Goal: Navigation & Orientation: Find specific page/section

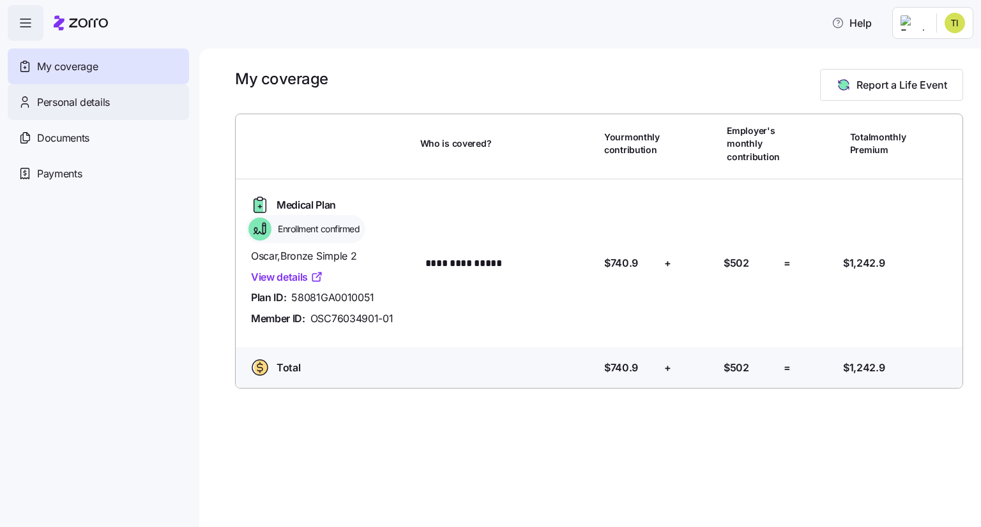
click at [86, 109] on span "Personal details" at bounding box center [73, 102] width 73 height 16
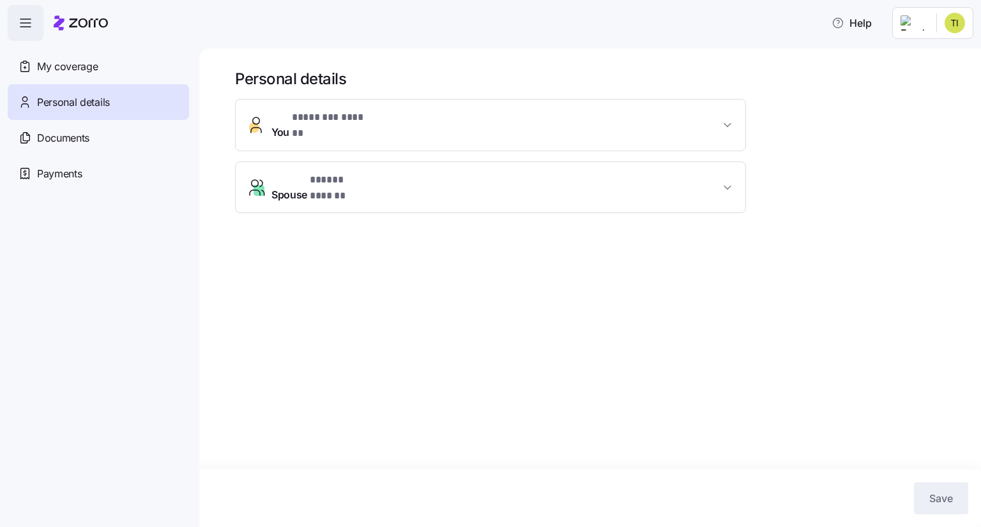
click at [374, 125] on span "* ******** ****** *" at bounding box center [334, 118] width 84 height 16
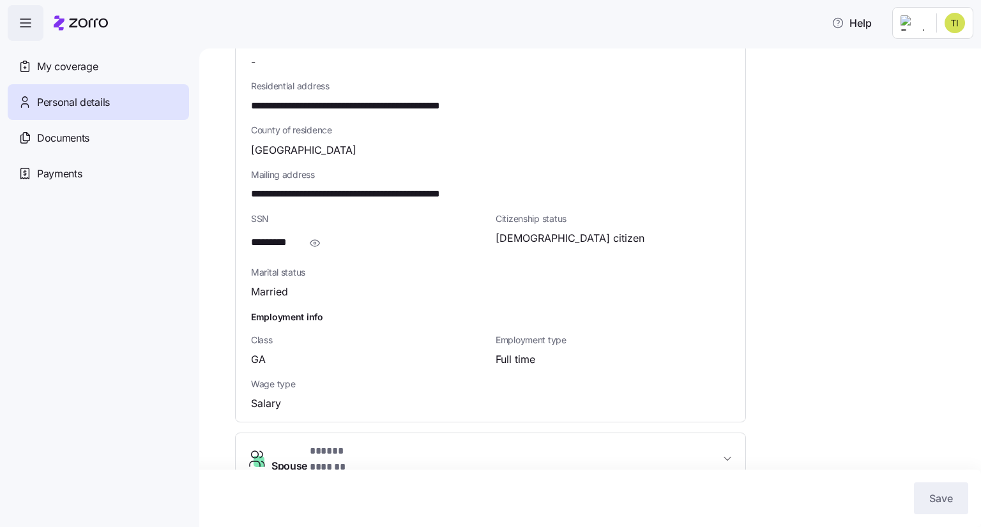
scroll to position [382, 0]
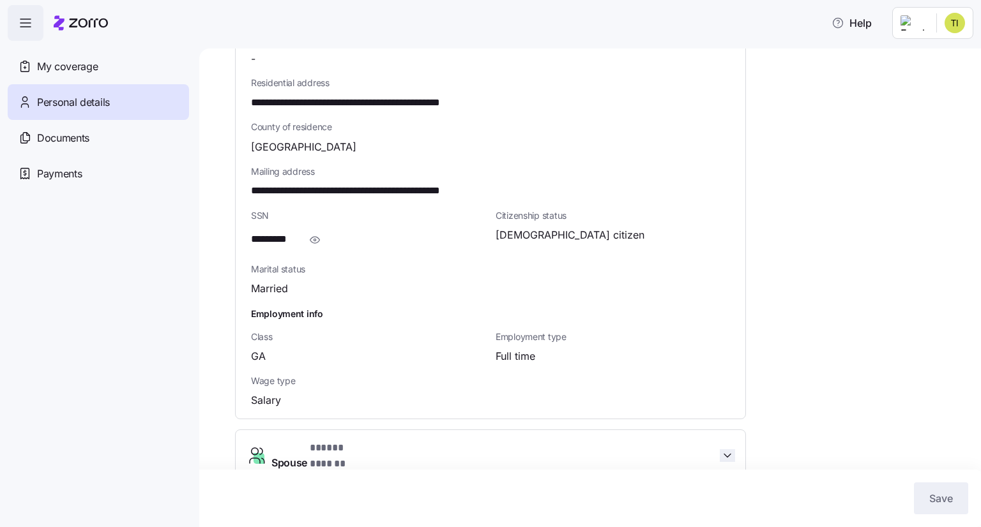
click at [730, 450] on icon "button" at bounding box center [727, 456] width 13 height 13
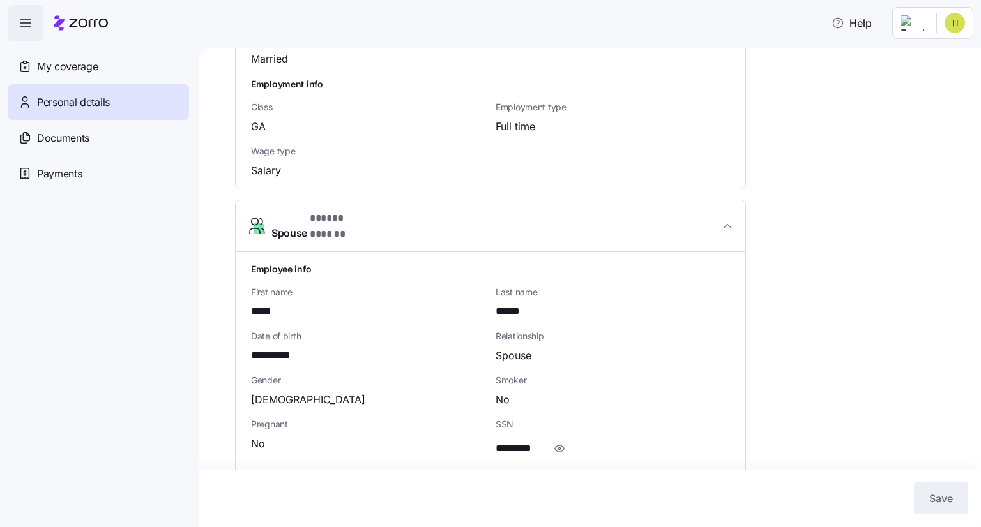
scroll to position [647, 0]
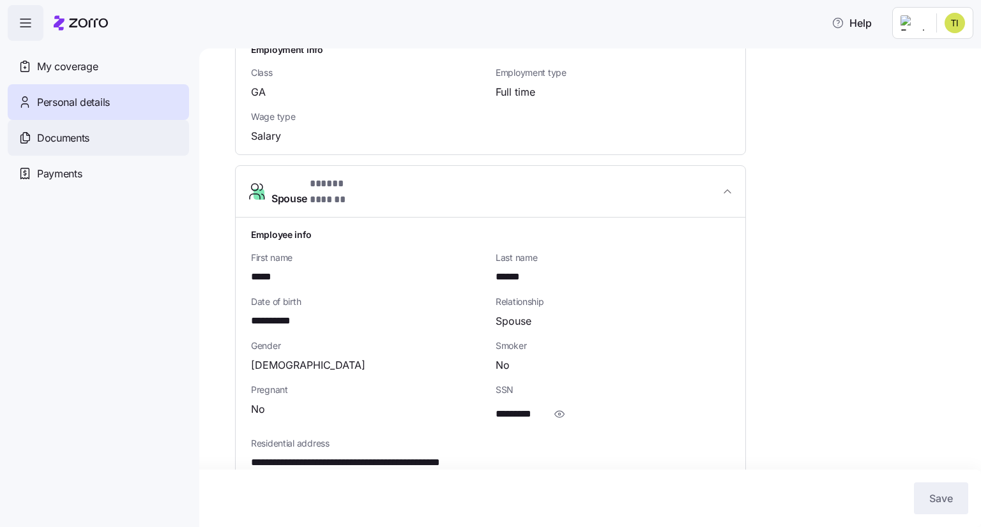
click at [68, 133] on span "Documents" at bounding box center [63, 138] width 52 height 16
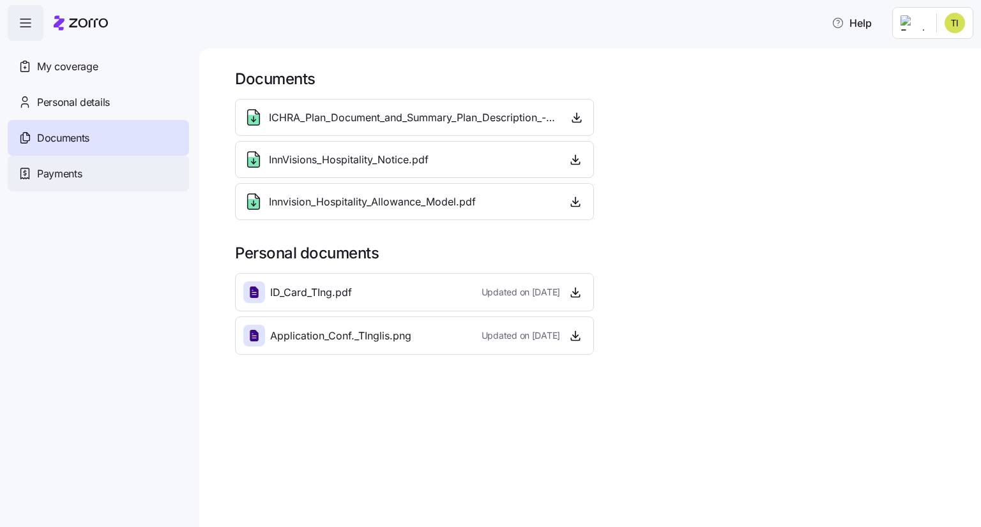
click at [66, 171] on span "Payments" at bounding box center [59, 174] width 45 height 16
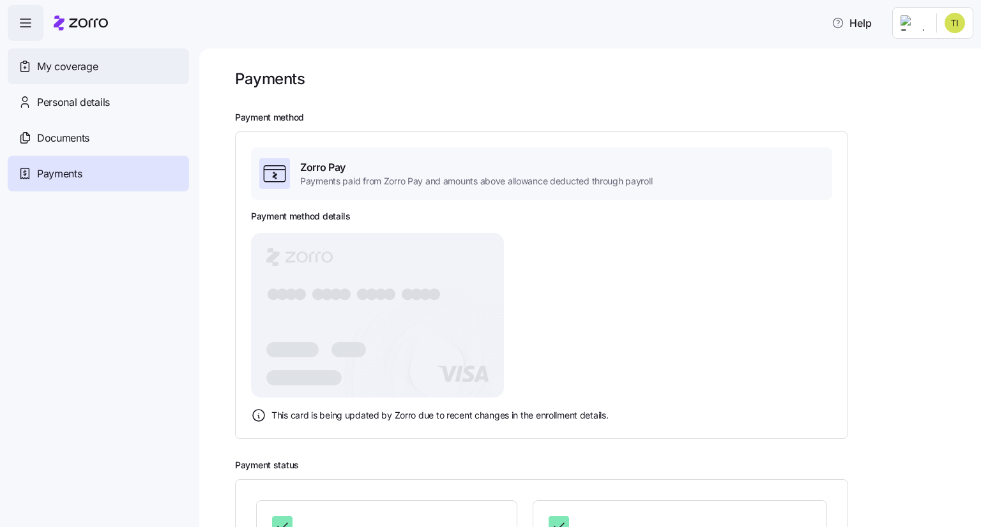
click at [71, 72] on span "My coverage" at bounding box center [67, 67] width 61 height 16
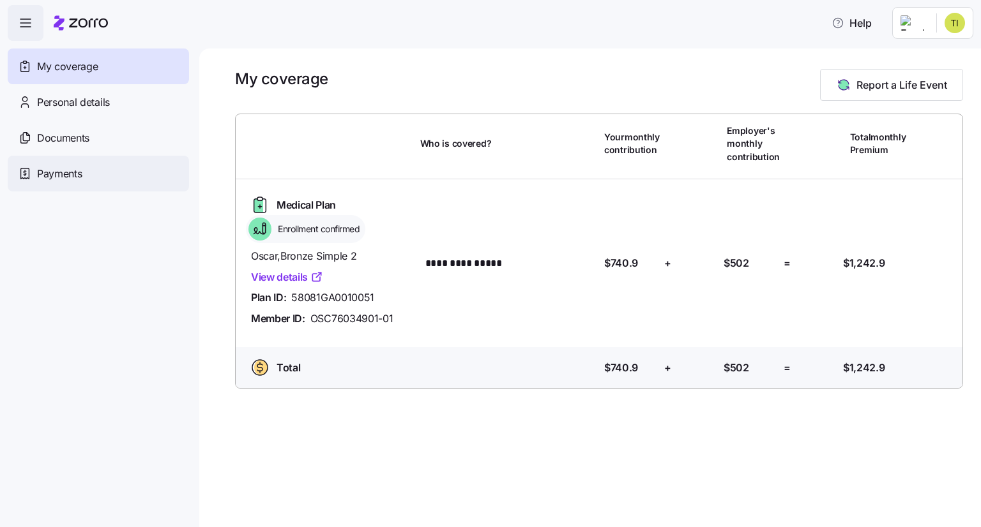
click at [67, 176] on span "Payments" at bounding box center [59, 174] width 45 height 16
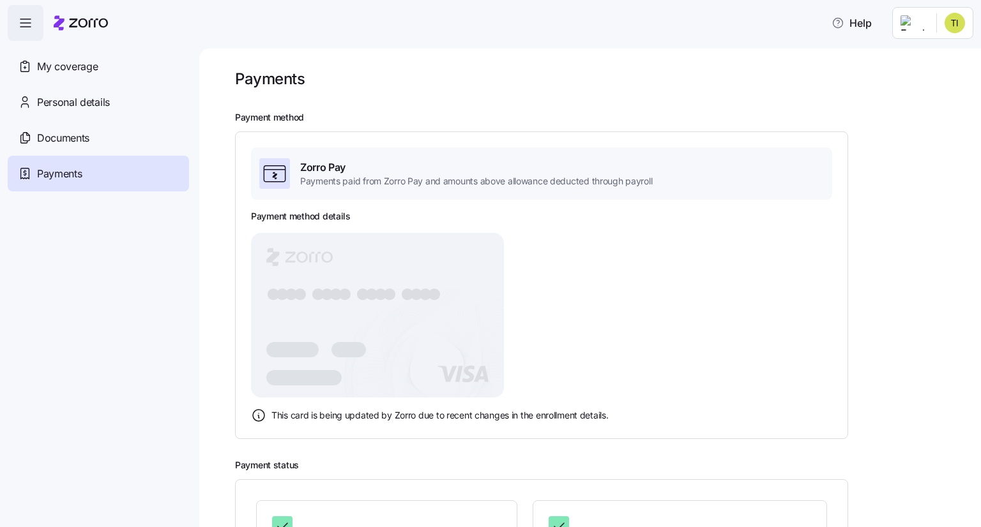
scroll to position [133, 0]
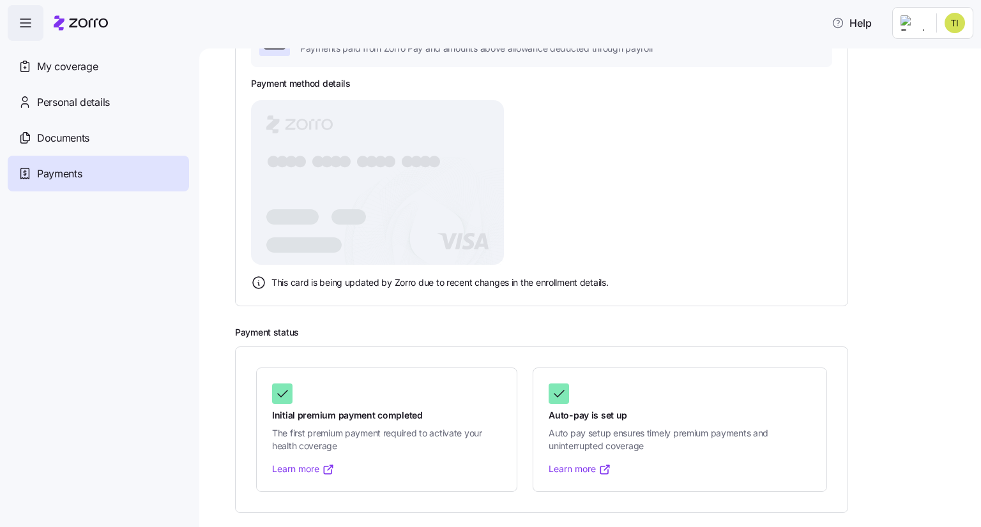
click at [560, 464] on link "Learn more" at bounding box center [579, 469] width 63 height 13
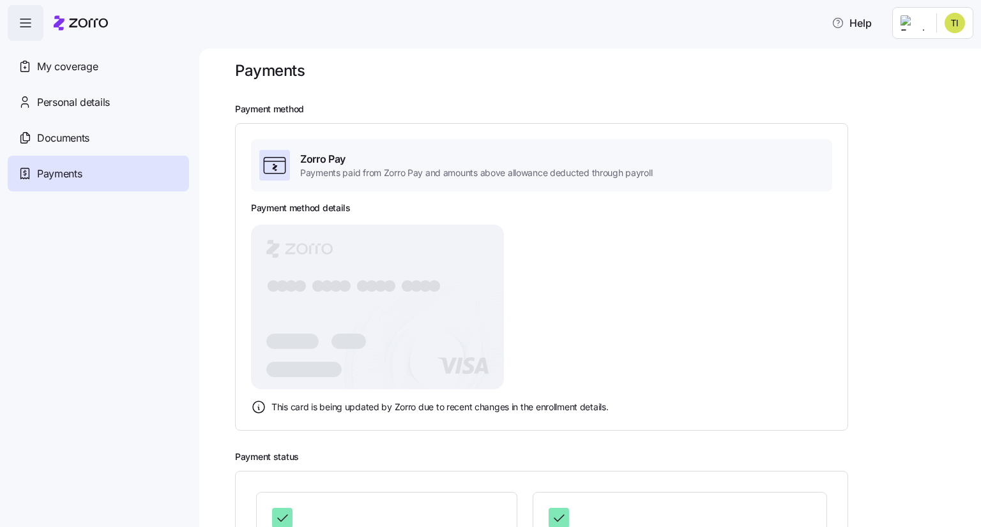
scroll to position [0, 0]
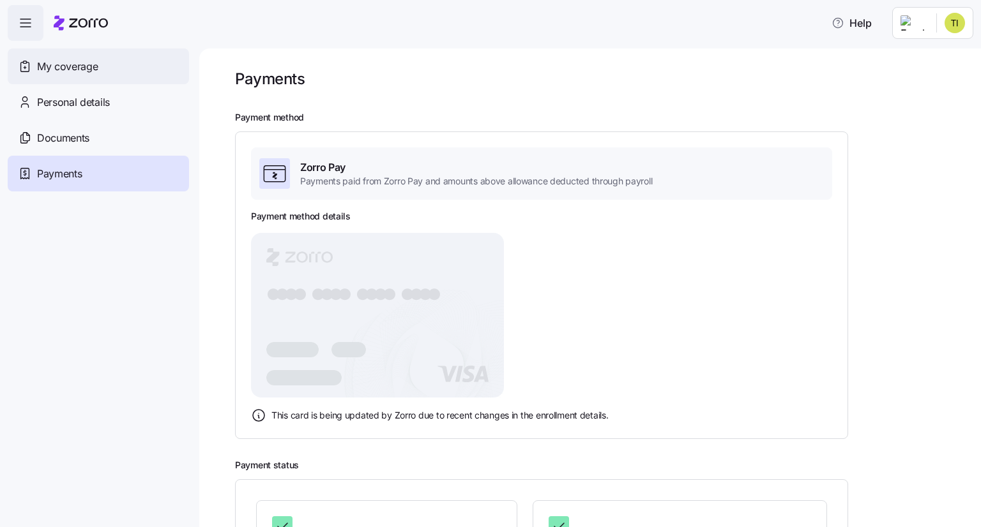
click at [69, 70] on span "My coverage" at bounding box center [67, 67] width 61 height 16
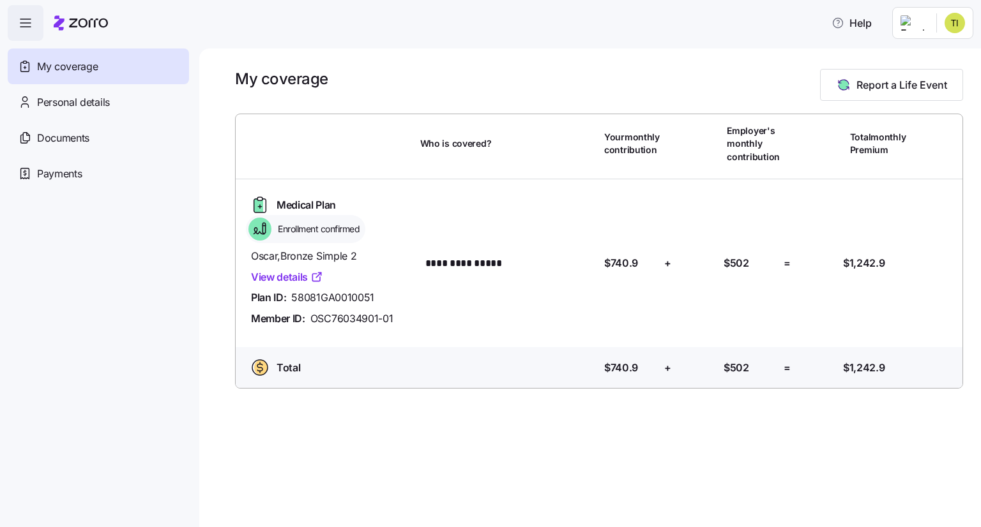
click at [280, 280] on link "View details" at bounding box center [287, 277] width 72 height 16
click at [959, 26] on html "**********" at bounding box center [490, 260] width 981 height 520
click at [928, 82] on div "Log out" at bounding box center [921, 78] width 50 height 14
